Goal: Information Seeking & Learning: Understand process/instructions

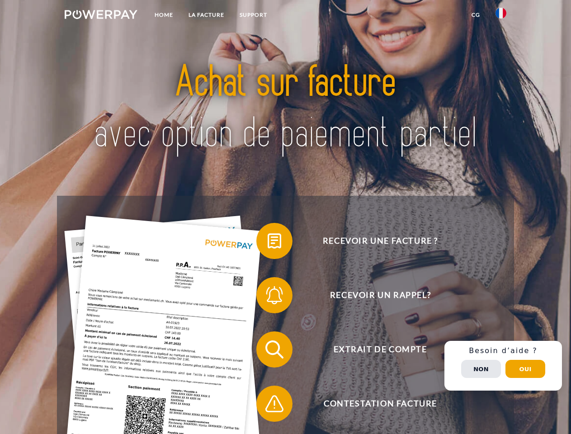
click at [101, 16] on img at bounding box center [101, 14] width 73 height 9
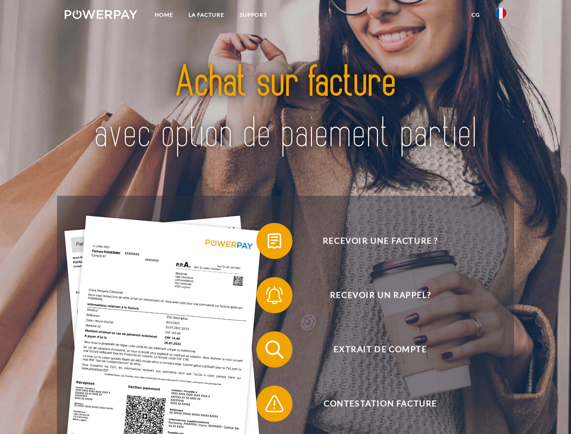
click at [501, 16] on img at bounding box center [500, 13] width 11 height 11
click at [475, 15] on link "CG" at bounding box center [476, 15] width 24 height 16
click at [267, 243] on span at bounding box center [260, 240] width 45 height 45
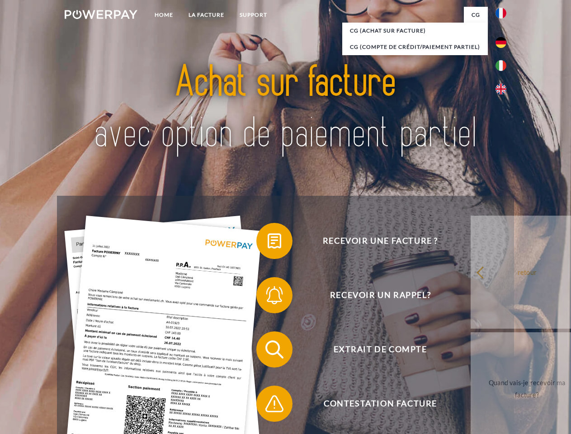
click at [267, 297] on div "Recevoir une facture ? Recevoir un rappel? Extrait de compte retour" at bounding box center [285, 376] width 456 height 361
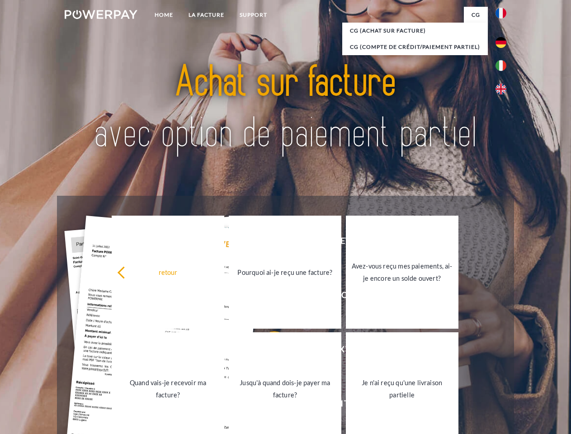
click at [267, 351] on link "Jusqu'à quand dois-je payer ma facture?" at bounding box center [285, 388] width 113 height 113
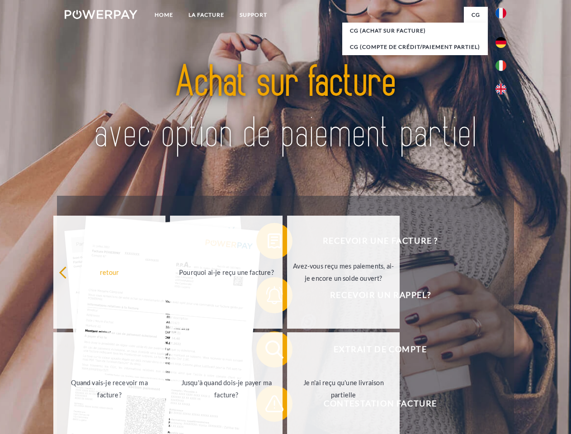
click at [267, 405] on div "Recevoir une facture ? Recevoir un rappel? Extrait de compte retour" at bounding box center [285, 376] width 456 height 361
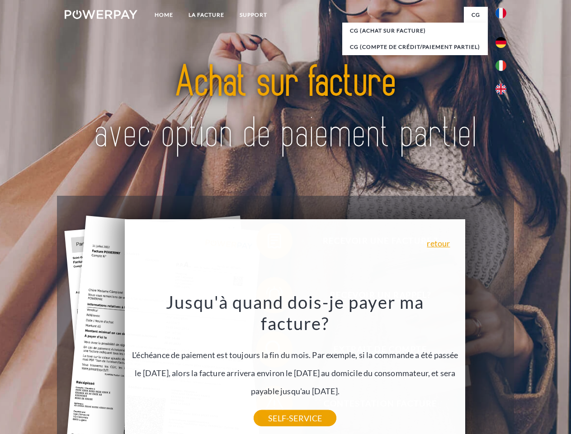
click at [503, 366] on div "Recevoir une facture ? Recevoir un rappel? Extrait de compte retour" at bounding box center [285, 376] width 456 height 361
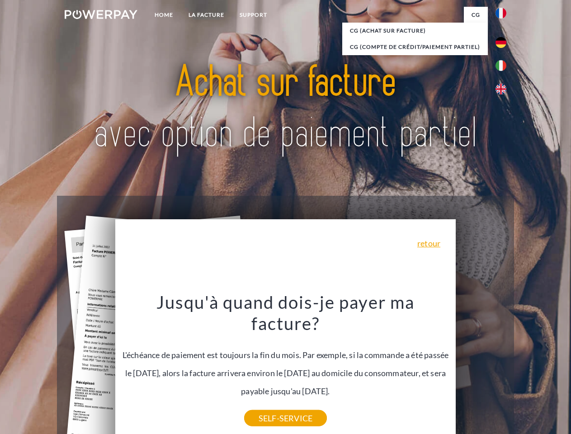
click at [481, 367] on span "Extrait de compte" at bounding box center [379, 349] width 221 height 36
click at [525, 369] on header "Home LA FACTURE Support" at bounding box center [285, 312] width 571 height 624
